Goal: Check status: Check status

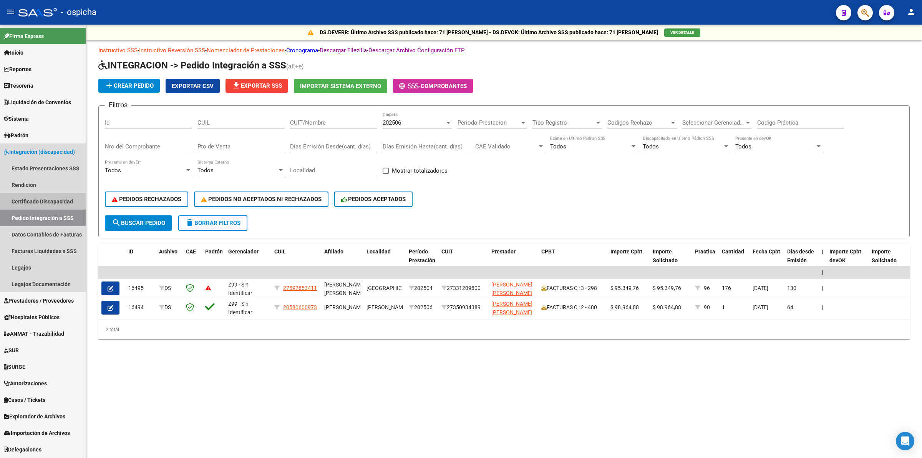
click at [65, 198] on link "Certificado Discapacidad" at bounding box center [43, 201] width 86 height 17
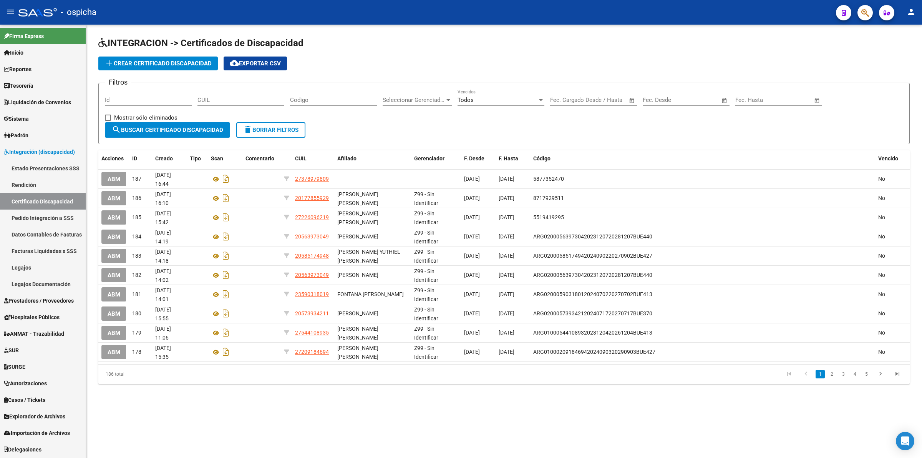
click at [62, 169] on link "Estado Presentaciones SSS" at bounding box center [43, 168] width 86 height 17
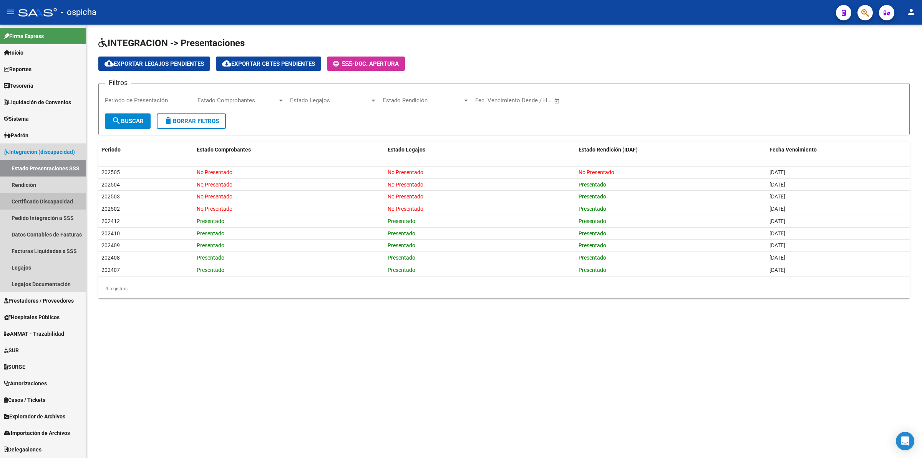
click at [46, 203] on link "Certificado Discapacidad" at bounding box center [43, 201] width 86 height 17
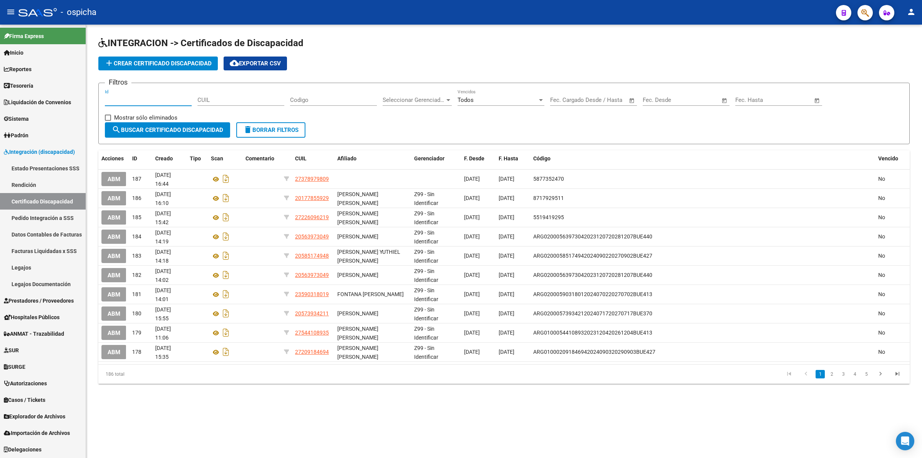
click at [164, 97] on input "Id" at bounding box center [148, 99] width 87 height 7
